Goal: Register for event/course

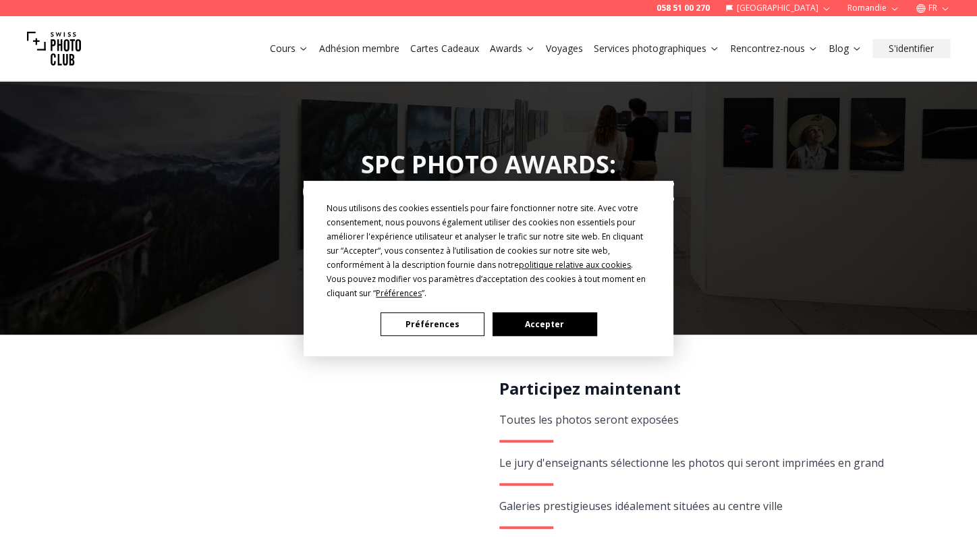
click at [529, 328] on button "Accepter" at bounding box center [545, 325] width 104 height 24
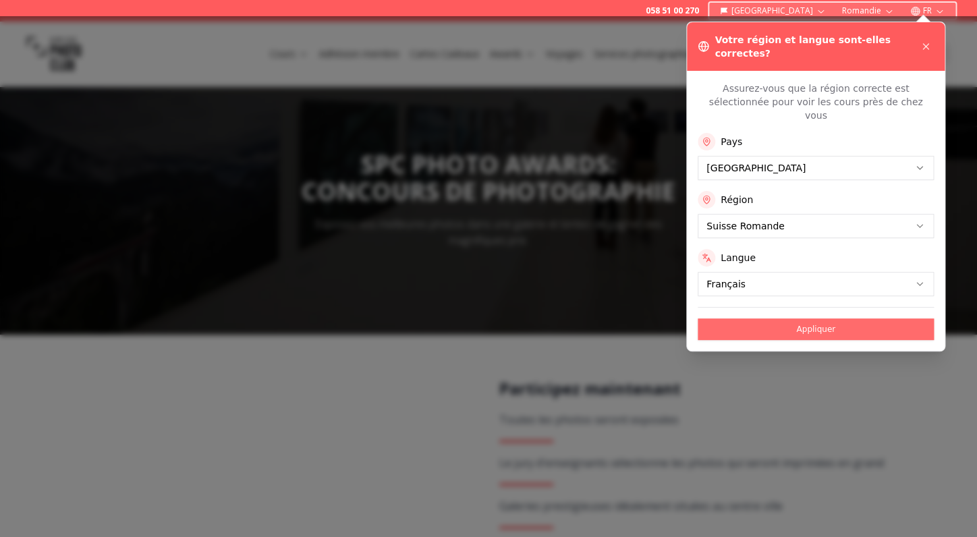
click at [722, 319] on button "Appliquer" at bounding box center [816, 330] width 236 height 22
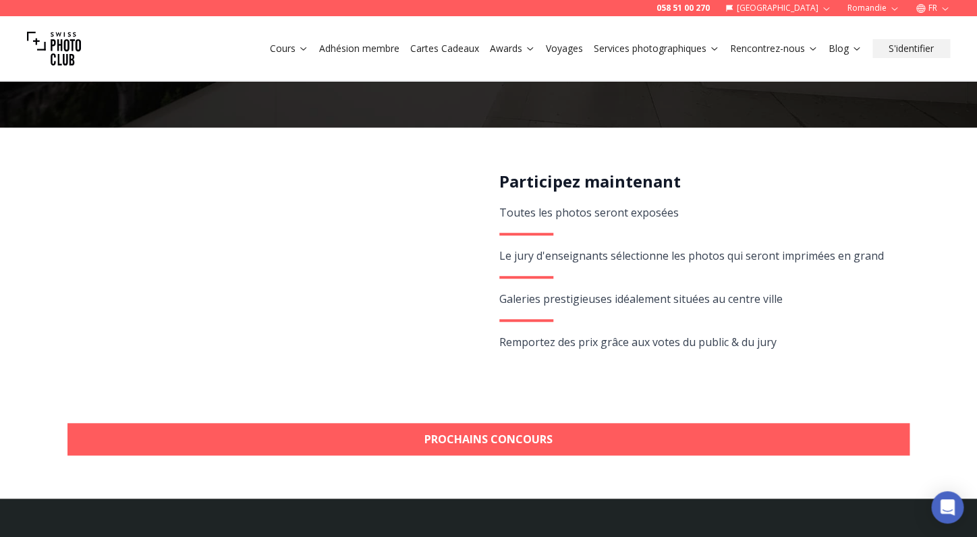
scroll to position [208, 0]
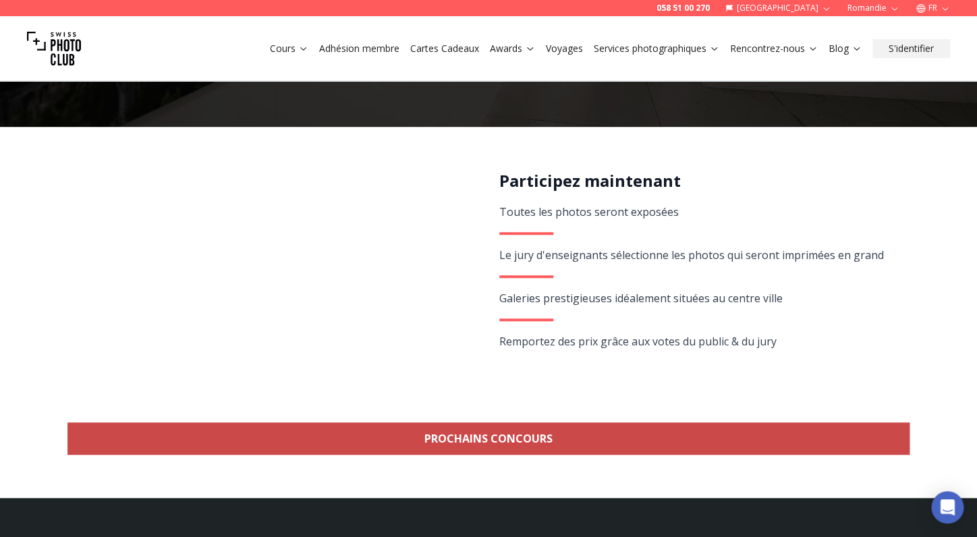
click at [584, 441] on link "Prochains concours" at bounding box center [489, 439] width 842 height 32
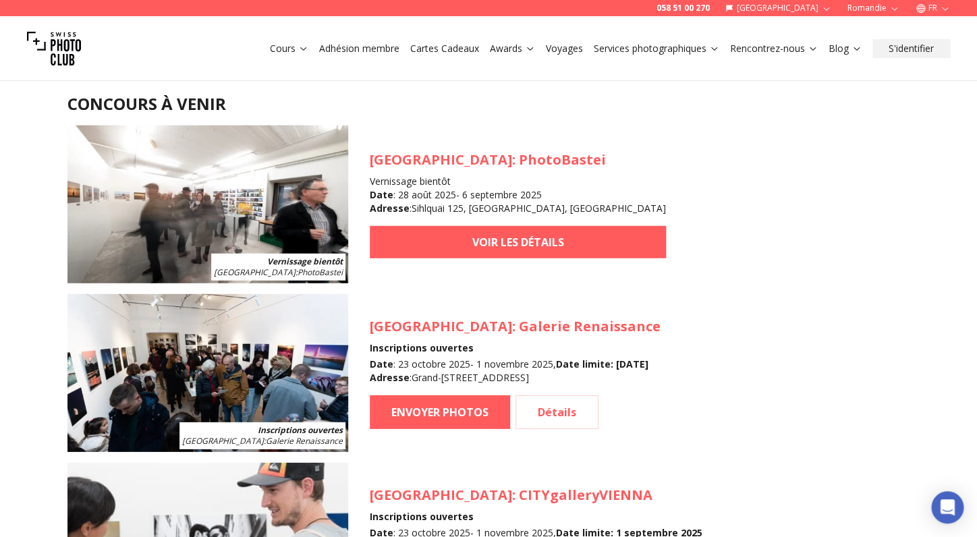
scroll to position [1238, 0]
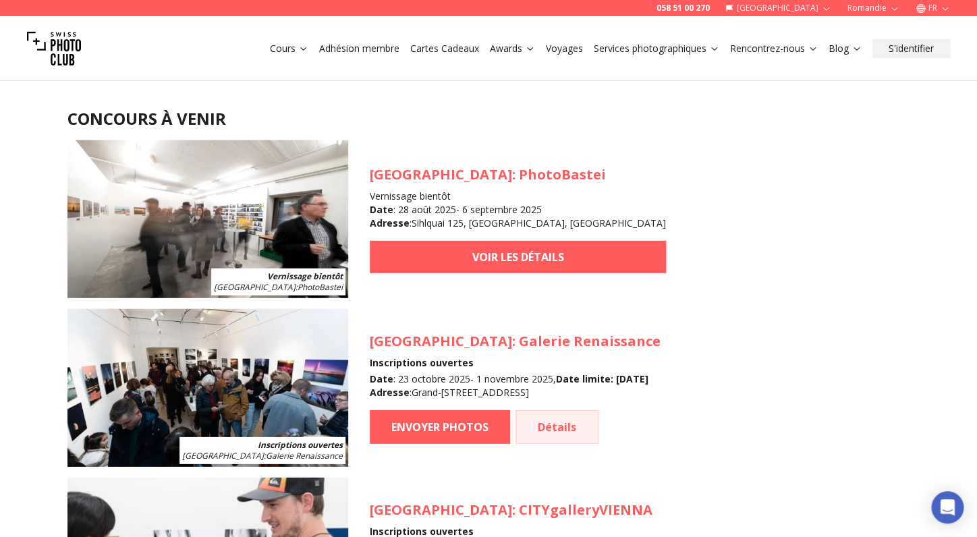
click at [559, 422] on link "Détails" at bounding box center [557, 427] width 83 height 34
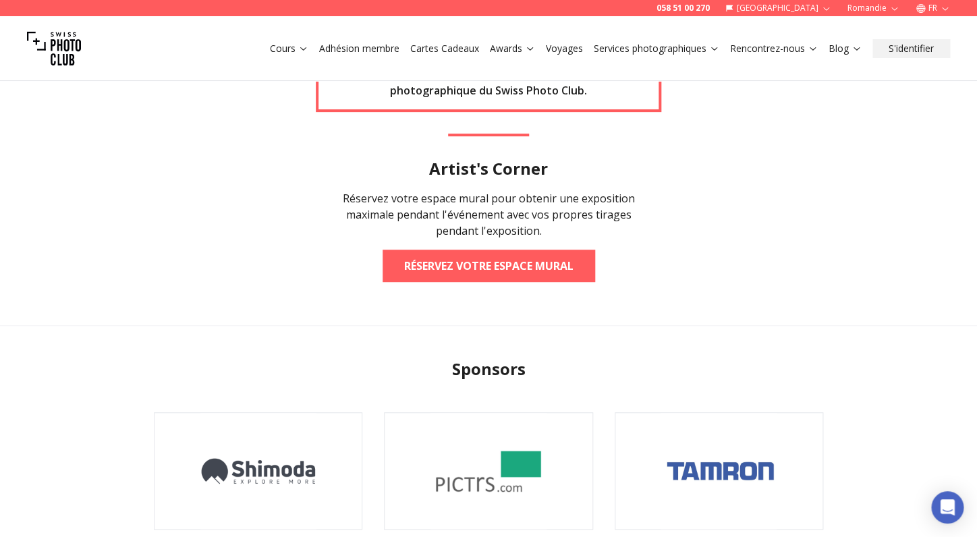
scroll to position [2116, 0]
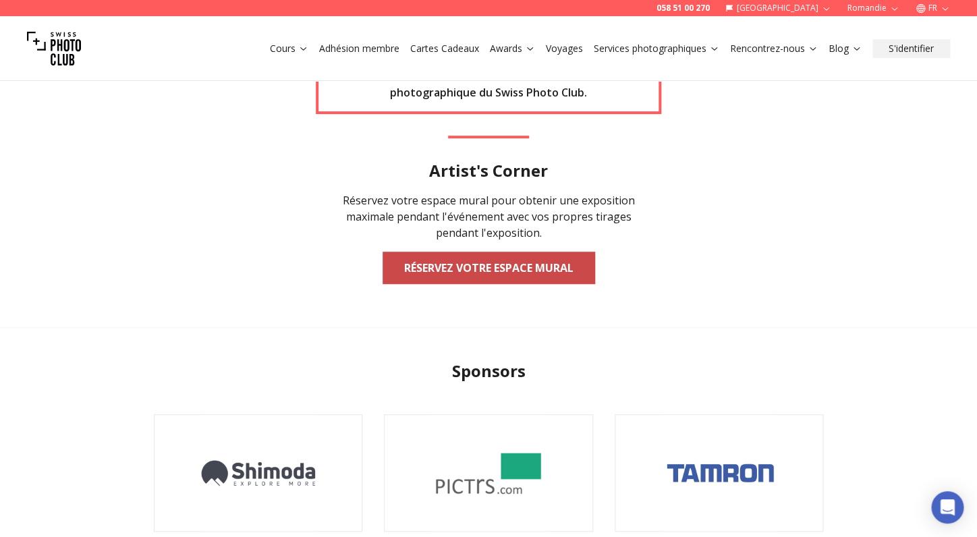
click at [412, 271] on link "Réservez votre espace mural" at bounding box center [489, 268] width 213 height 32
